Goal: Obtain resource: Obtain resource

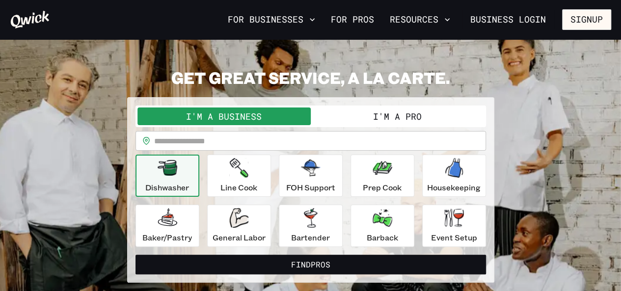
scroll to position [5, 0]
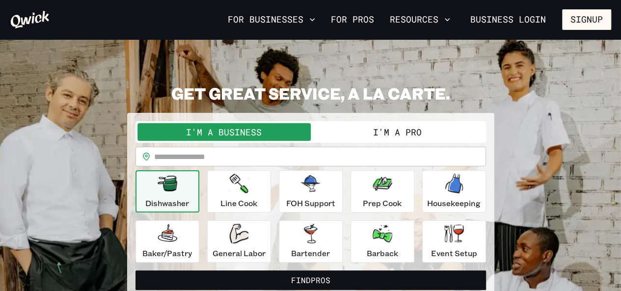
click at [384, 132] on button "I'm a Pro" at bounding box center [397, 132] width 173 height 18
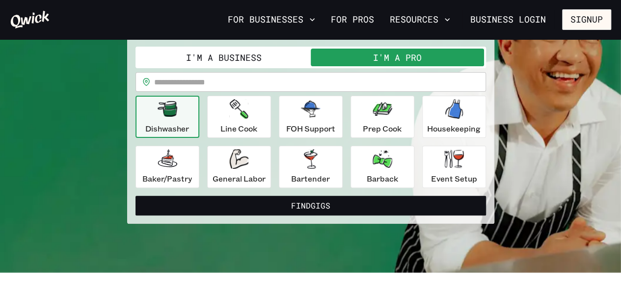
scroll to position [73, 0]
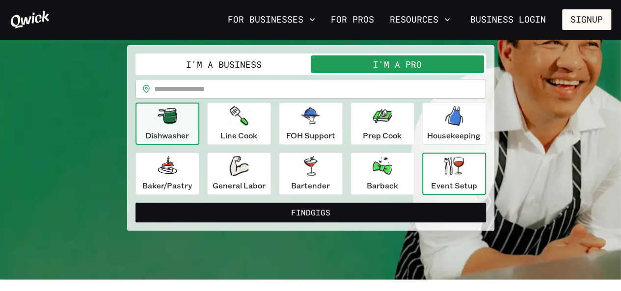
click at [450, 175] on div "Event Setup" at bounding box center [454, 173] width 46 height 35
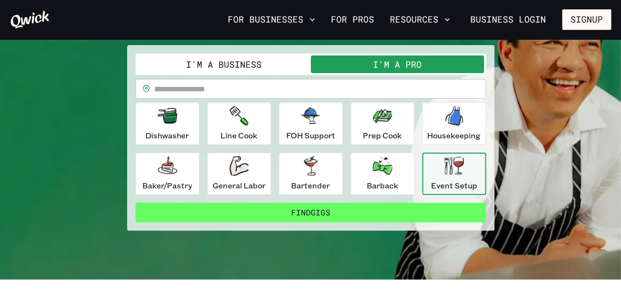
click at [327, 214] on button "Find Gigs" at bounding box center [311, 213] width 351 height 20
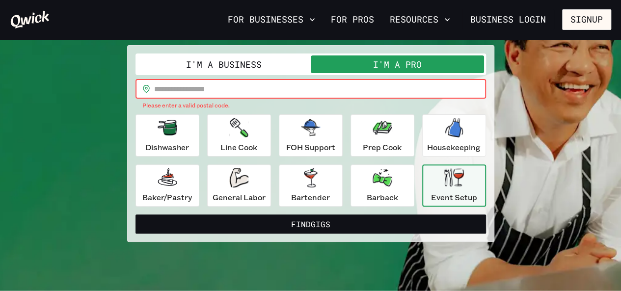
click at [212, 86] on input "text" at bounding box center [320, 89] width 332 height 20
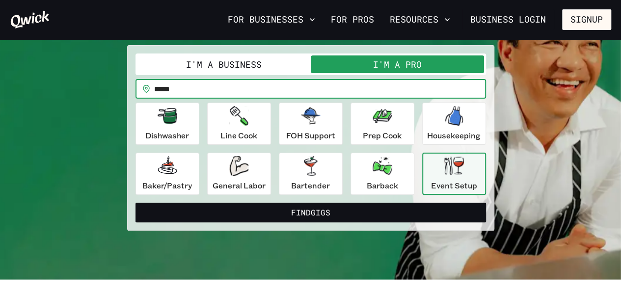
type input "*****"
click at [136, 203] on button "Find Gigs" at bounding box center [311, 213] width 351 height 20
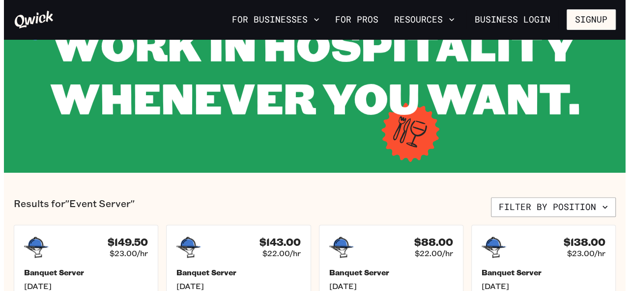
scroll to position [96, 0]
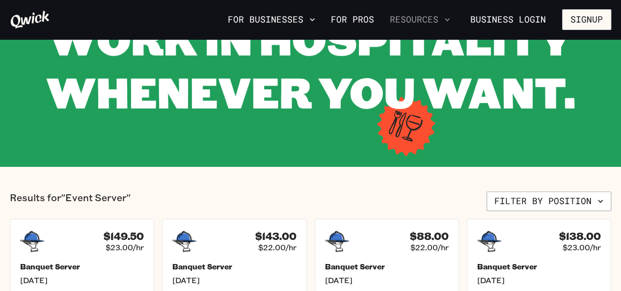
click at [407, 16] on button "Resources" at bounding box center [420, 19] width 68 height 17
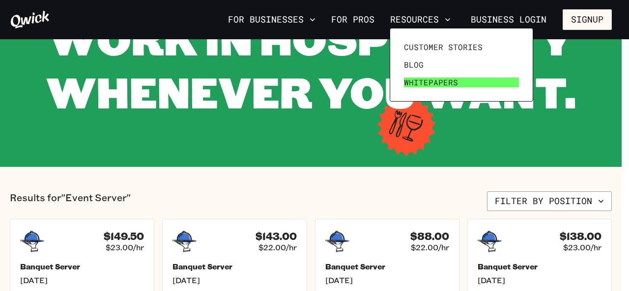
click at [410, 82] on span "Whitepapers" at bounding box center [431, 83] width 54 height 10
